Goal: Task Accomplishment & Management: Complete application form

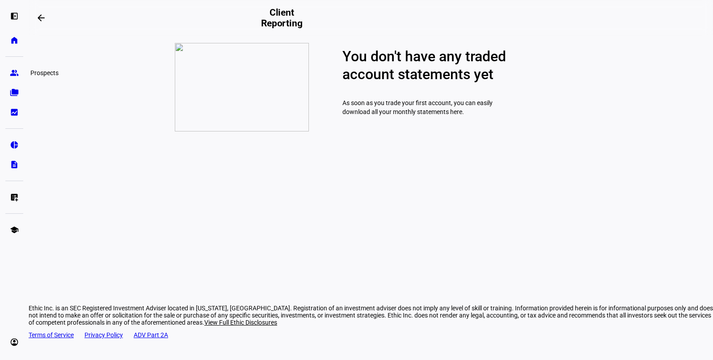
click at [14, 74] on eth-mat-symbol "group" at bounding box center [14, 72] width 9 height 9
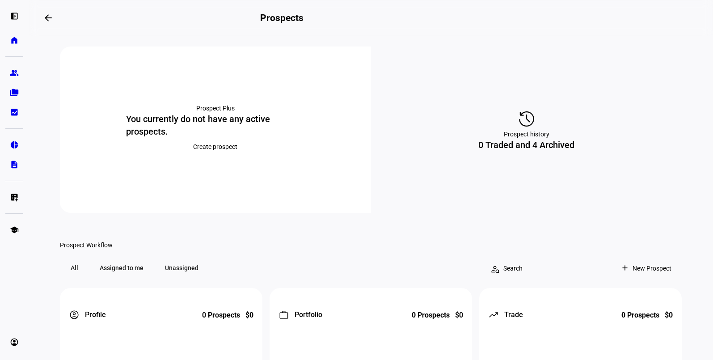
click at [218, 155] on span "Create prospect" at bounding box center [215, 147] width 44 height 18
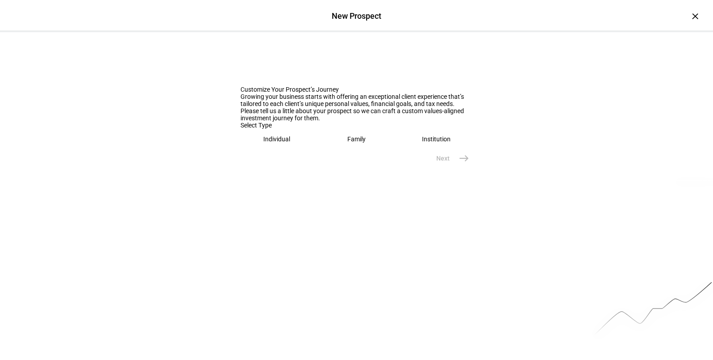
click at [266, 143] on div "Individual" at bounding box center [276, 138] width 27 height 7
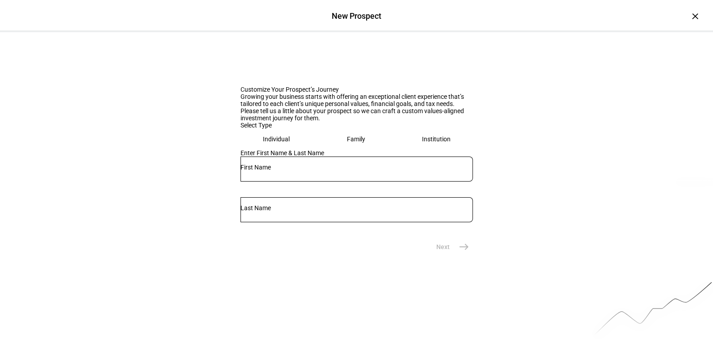
click at [283, 171] on input "text" at bounding box center [356, 167] width 232 height 7
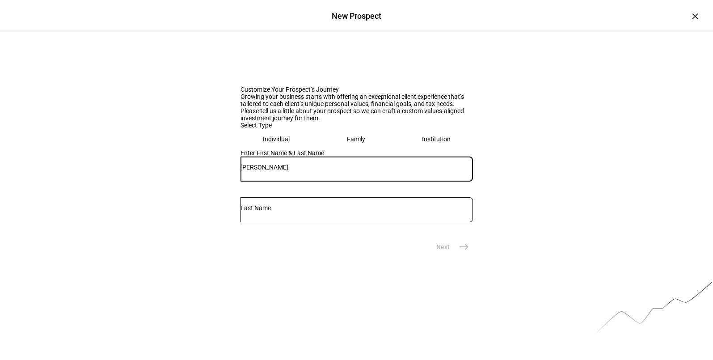
type input "[PERSON_NAME]"
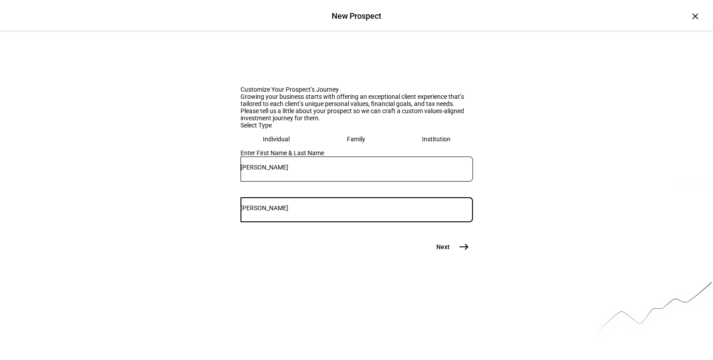
type input "[PERSON_NAME]"
click at [461, 252] on mat-icon "east" at bounding box center [463, 246] width 11 height 11
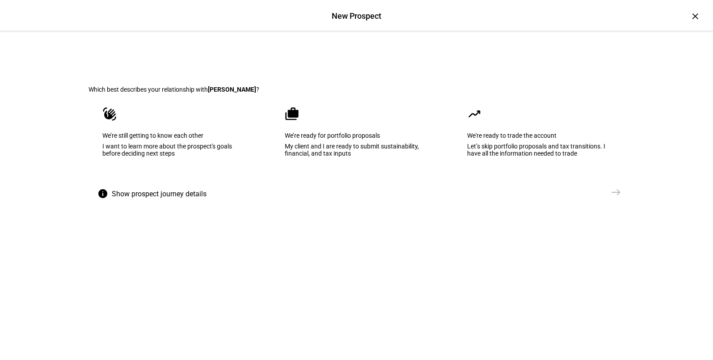
click at [561, 183] on eth-mega-radio-button "moving We're ready to trade the account Let’s skip portfolio proposals and tax …" at bounding box center [539, 138] width 172 height 90
click at [613, 197] on mat-icon "east" at bounding box center [615, 192] width 11 height 11
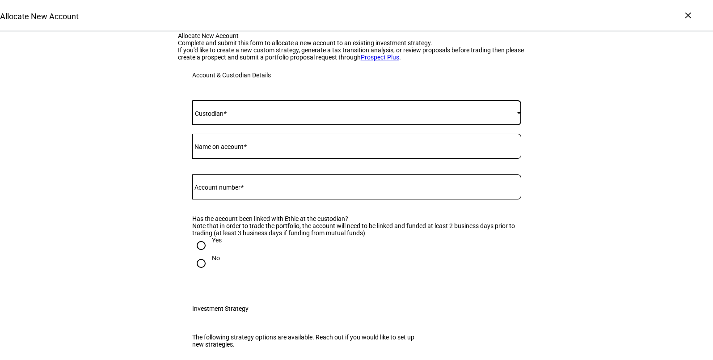
click at [236, 116] on span at bounding box center [354, 112] width 324 height 7
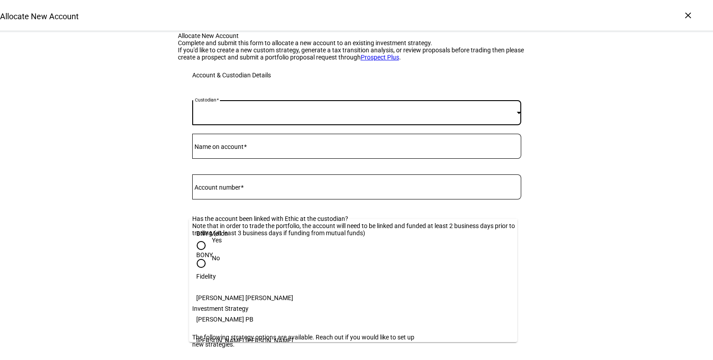
scroll to position [177, 0]
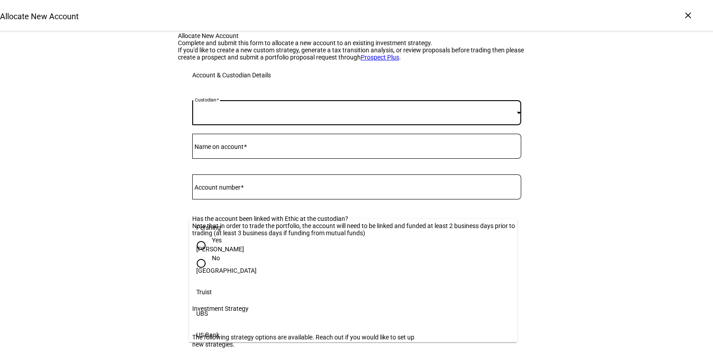
click at [224, 246] on mat-option "[PERSON_NAME]" at bounding box center [353, 248] width 328 height 21
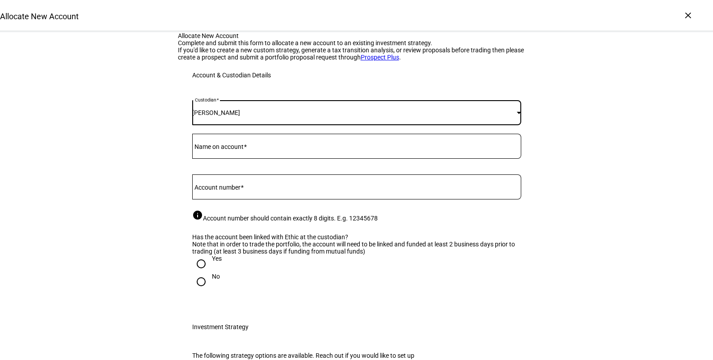
click at [243, 150] on mat-label "Name on account" at bounding box center [218, 146] width 49 height 7
click at [243, 148] on input "Name on account" at bounding box center [356, 144] width 329 height 7
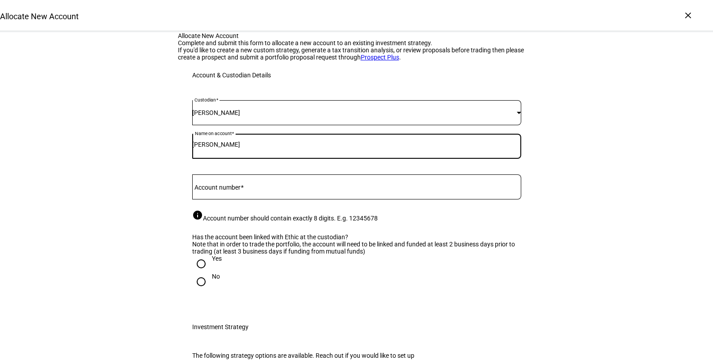
type input "[PERSON_NAME]"
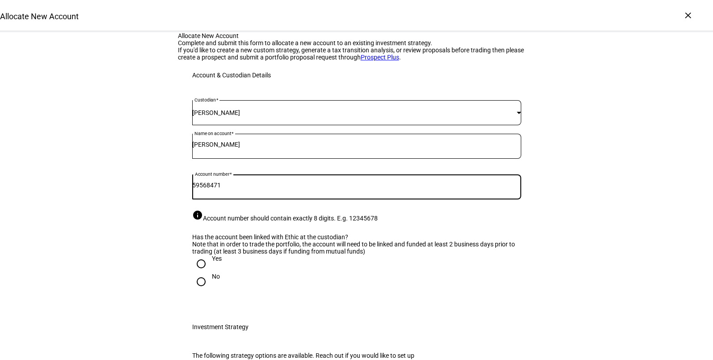
type input "59568471"
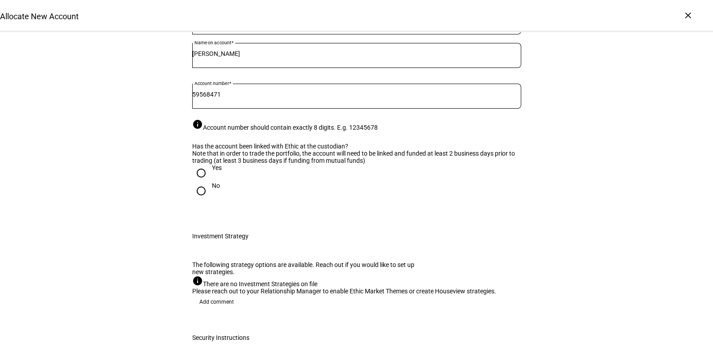
scroll to position [186, 0]
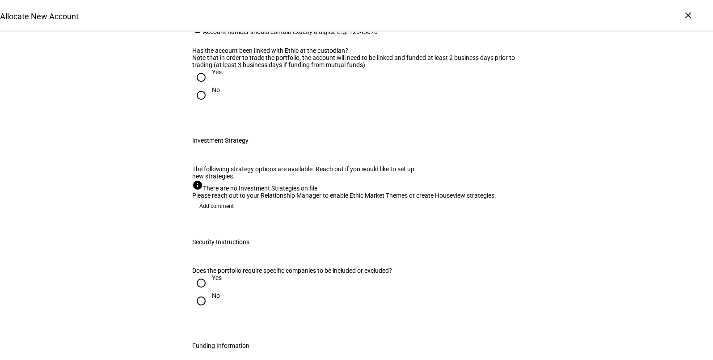
click at [197, 86] on input "Yes" at bounding box center [201, 77] width 18 height 18
radio input "true"
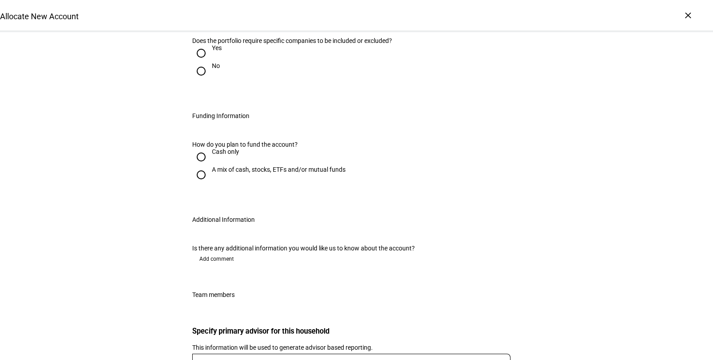
scroll to position [458, 0]
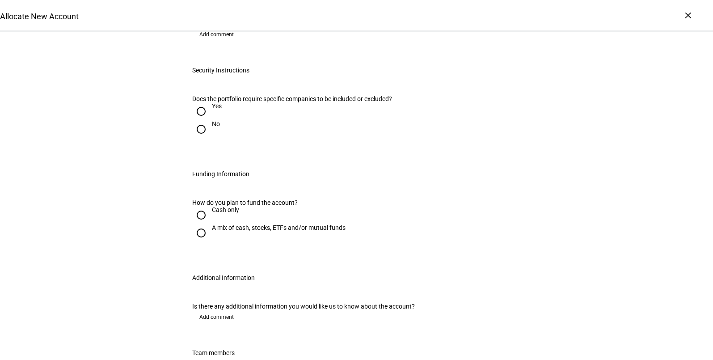
scroll to position [356, 0]
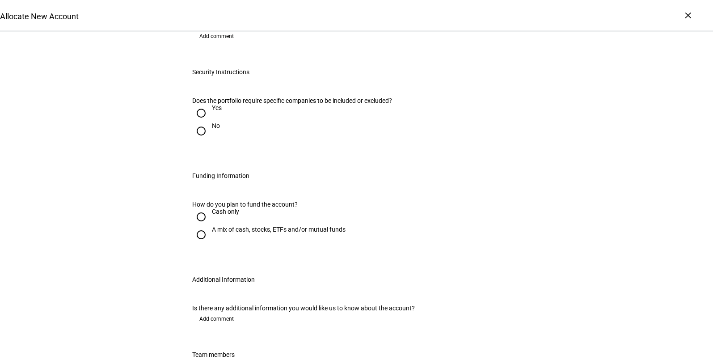
click at [576, 165] on div "Allocate New Account Complete and submit this form to allocate a new account to…" at bounding box center [356, 121] width 713 height 890
click at [616, 173] on div "Allocate New Account Complete and submit this form to allocate a new account to…" at bounding box center [356, 121] width 713 height 890
click at [570, 149] on div "Allocate New Account Complete and submit this form to allocate a new account to…" at bounding box center [356, 121] width 713 height 890
click at [568, 129] on div "Allocate New Account Complete and submit this form to allocate a new account to…" at bounding box center [356, 121] width 713 height 890
click at [579, 151] on div "Allocate New Account Complete and submit this form to allocate a new account to…" at bounding box center [356, 121] width 713 height 890
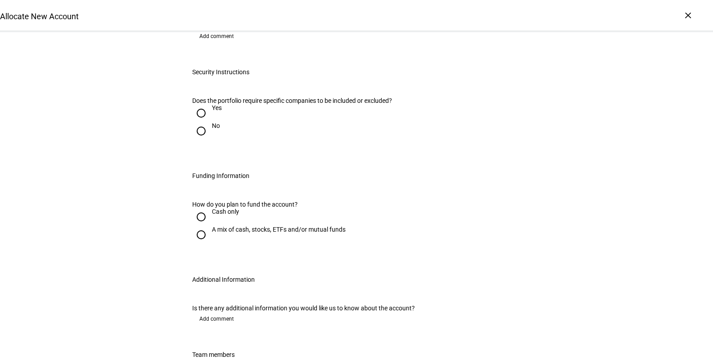
click at [257, 29] on div "info There are no Investment Strategies on file Please reach out to your Relati…" at bounding box center [356, 19] width 329 height 19
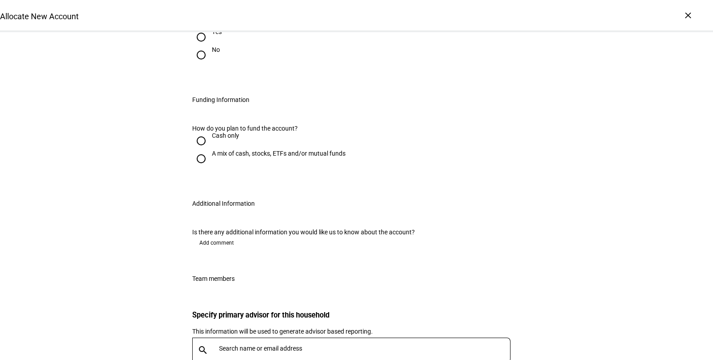
scroll to position [435, 0]
